Goal: Information Seeking & Learning: Understand process/instructions

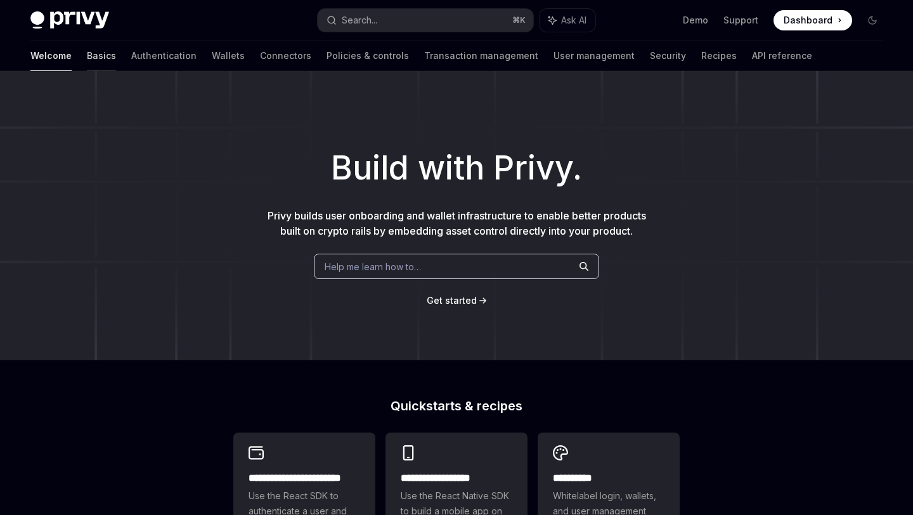
click at [87, 55] on link "Basics" at bounding box center [101, 56] width 29 height 30
type textarea "*"
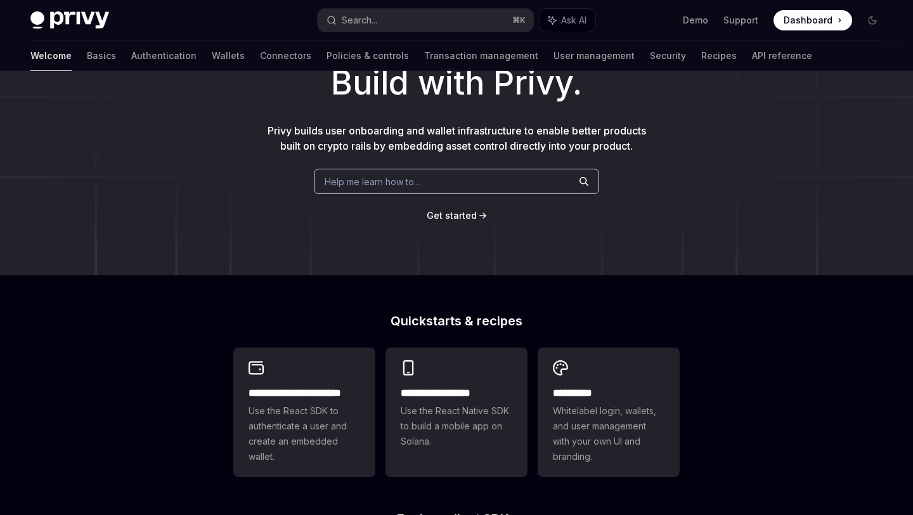
scroll to position [95, 0]
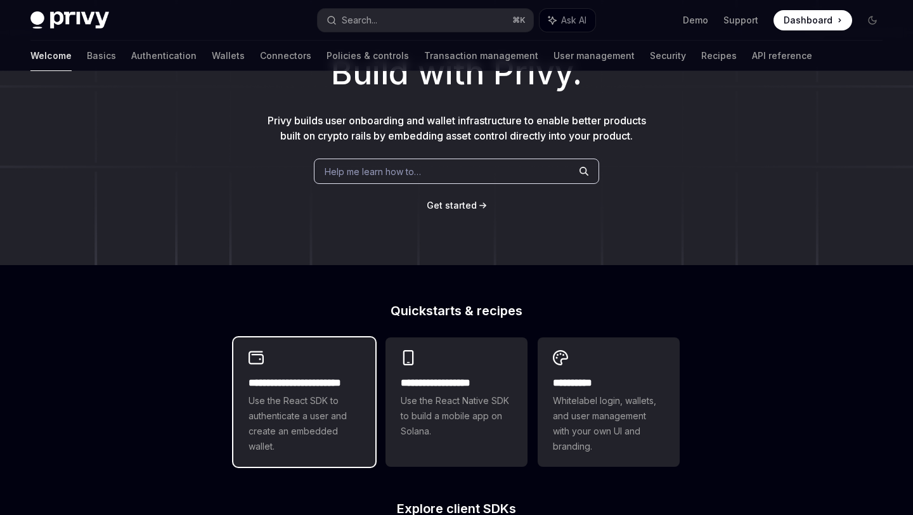
click at [308, 423] on span "Use the React SDK to authenticate a user and create an embedded wallet." at bounding box center [304, 423] width 112 height 61
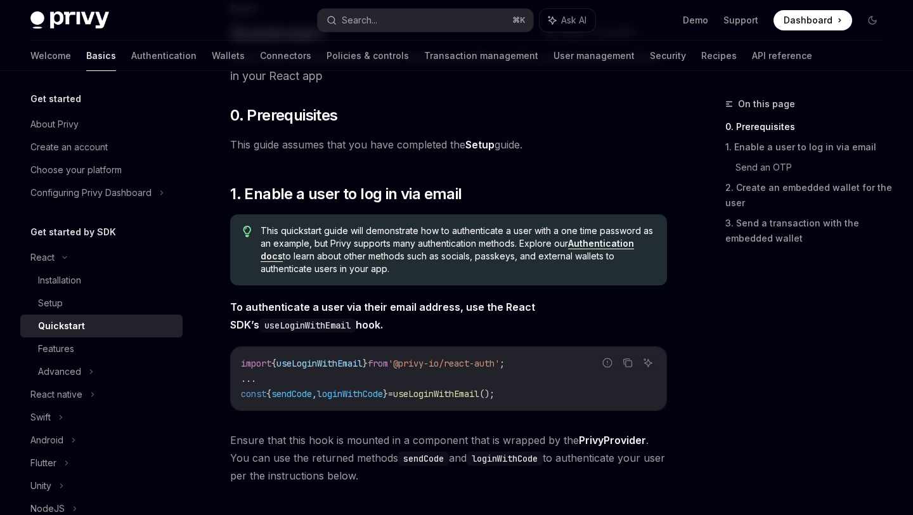
click at [61, 316] on link "Quickstart" at bounding box center [101, 325] width 162 height 23
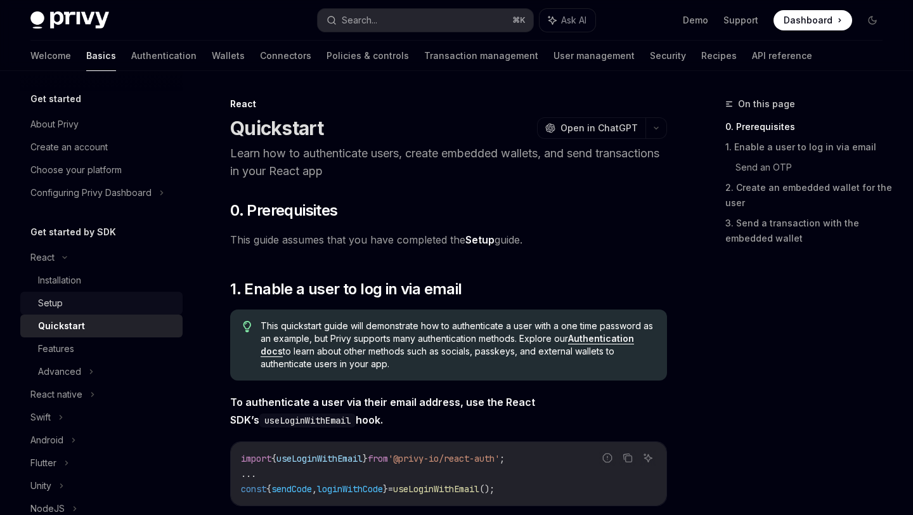
click at [61, 310] on div "Setup" at bounding box center [50, 302] width 25 height 15
type textarea "*"
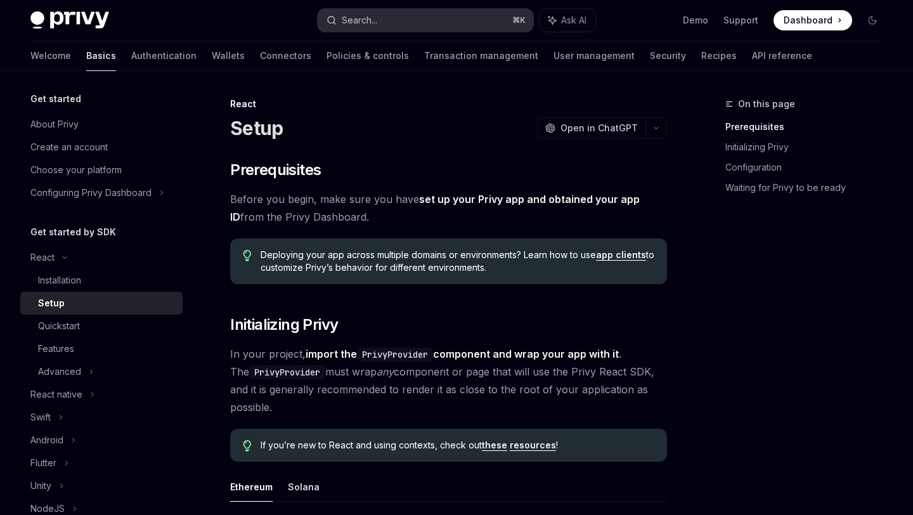
click at [364, 20] on div "Search..." at bounding box center [359, 20] width 35 height 15
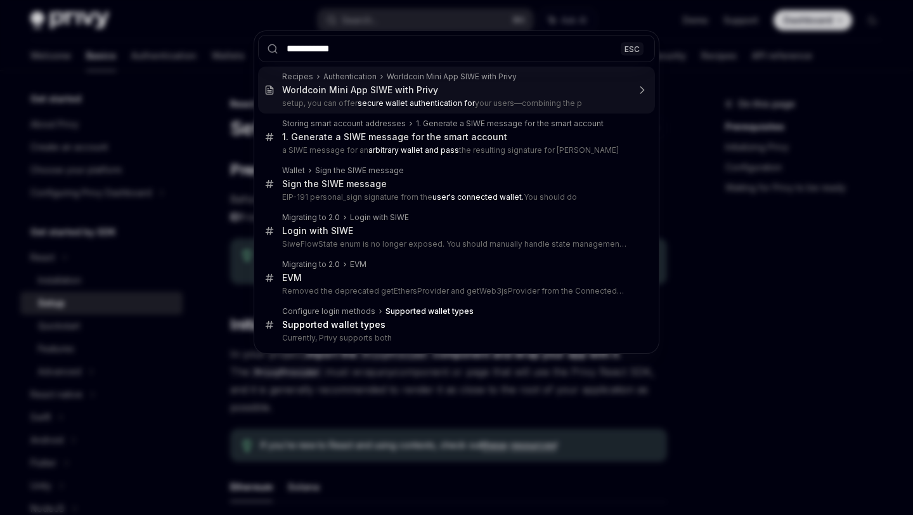
type input "**********"
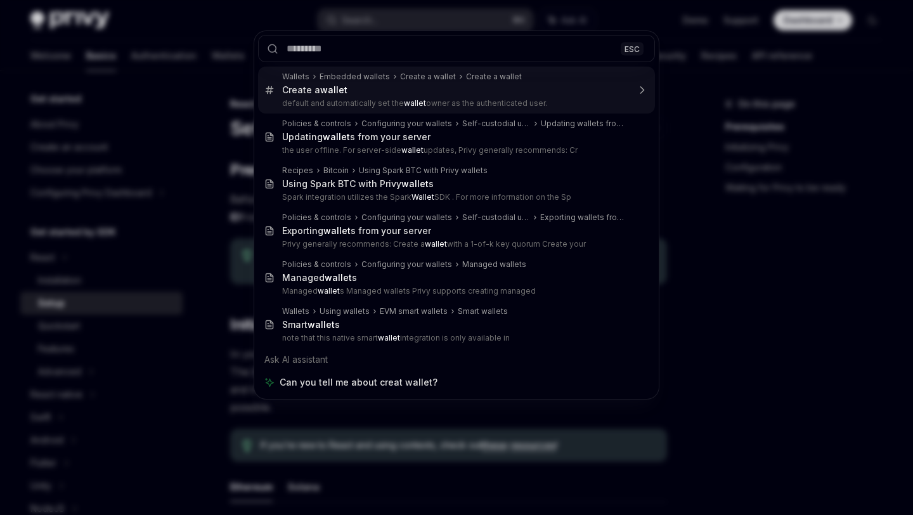
scroll to position [71, 0]
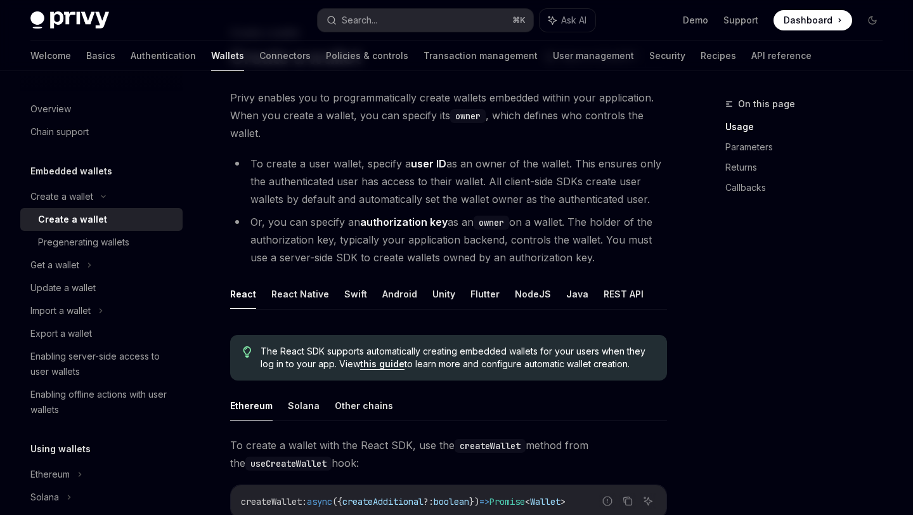
click at [128, 223] on div "Create a wallet" at bounding box center [106, 219] width 137 height 15
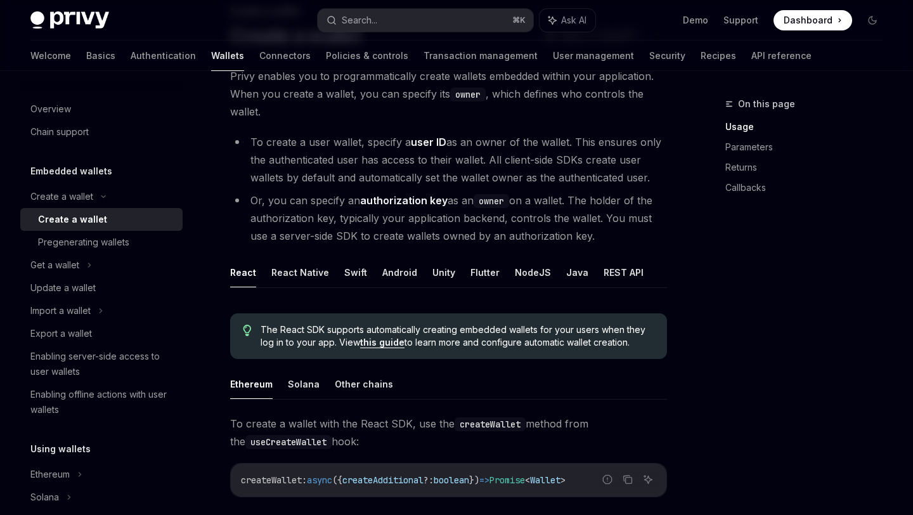
scroll to position [217, 0]
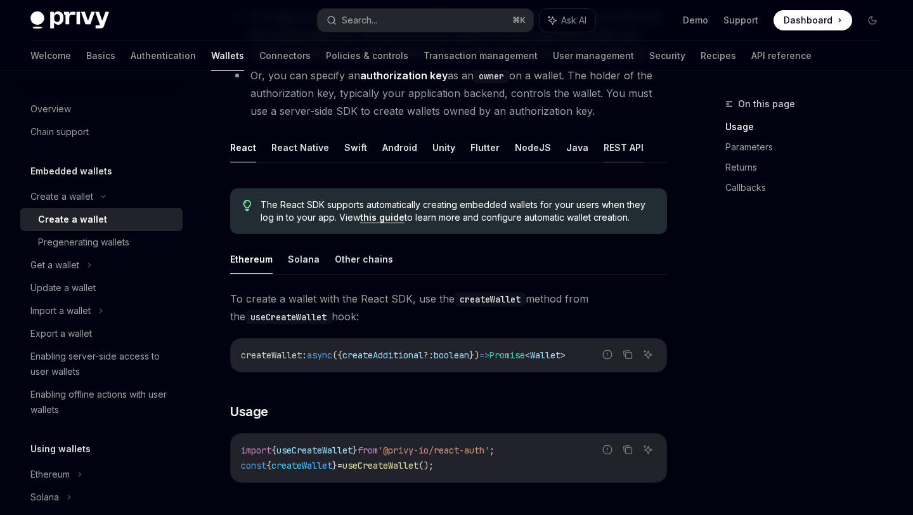
click at [615, 146] on button "REST API" at bounding box center [623, 147] width 40 height 30
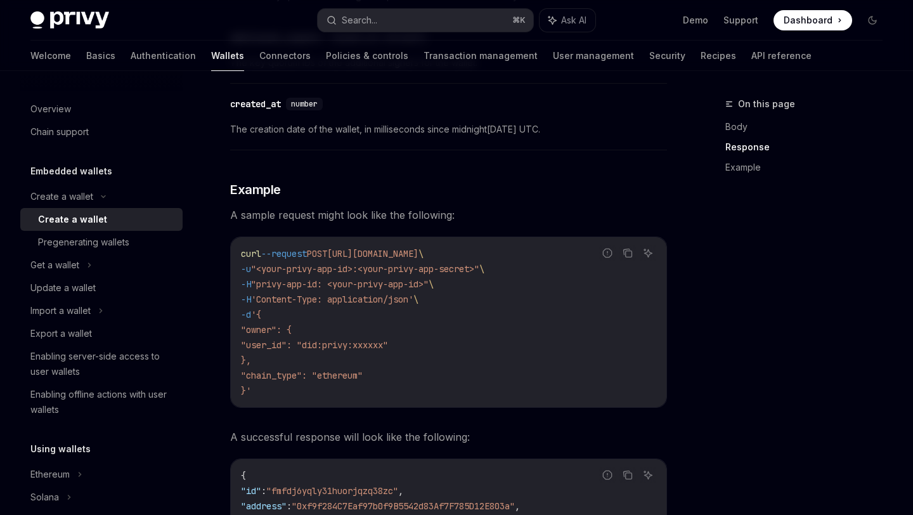
scroll to position [1854, 0]
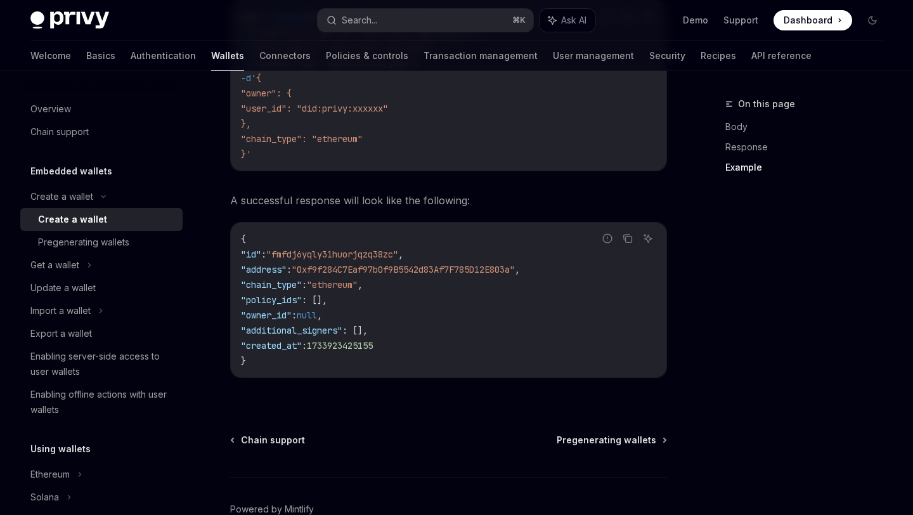
click at [281, 318] on span ""owner_id"" at bounding box center [266, 314] width 51 height 11
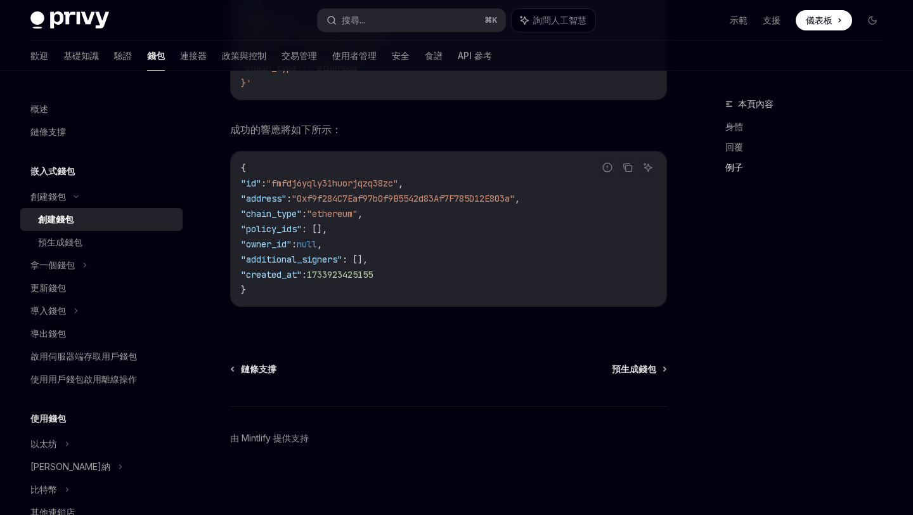
scroll to position [1888, 0]
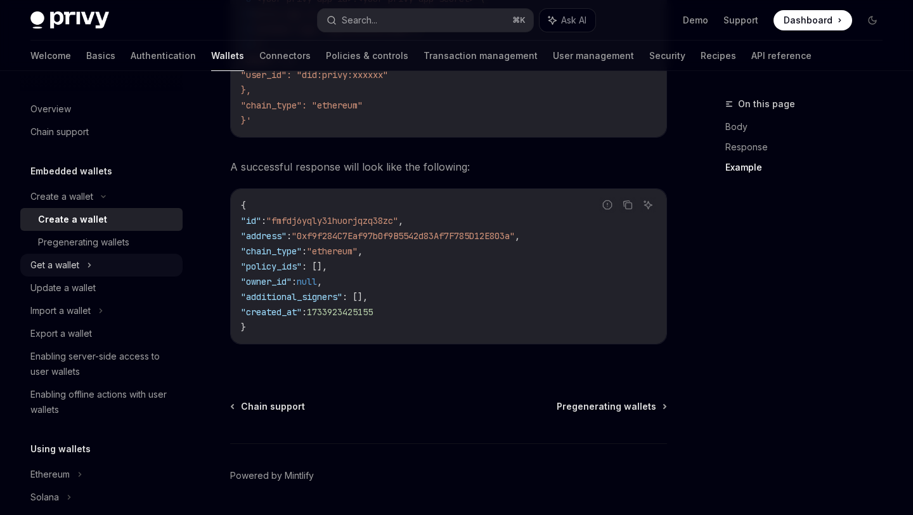
click at [75, 262] on div "Get a wallet" at bounding box center [54, 264] width 49 height 15
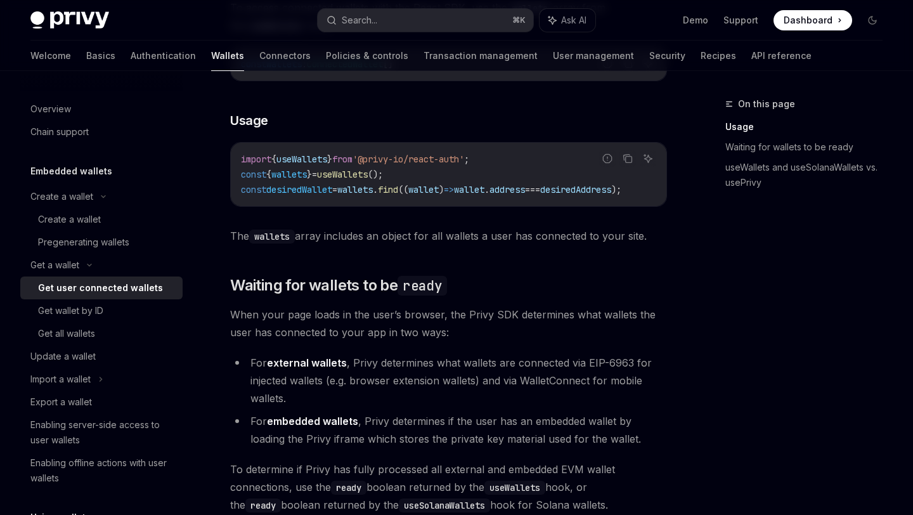
scroll to position [711, 0]
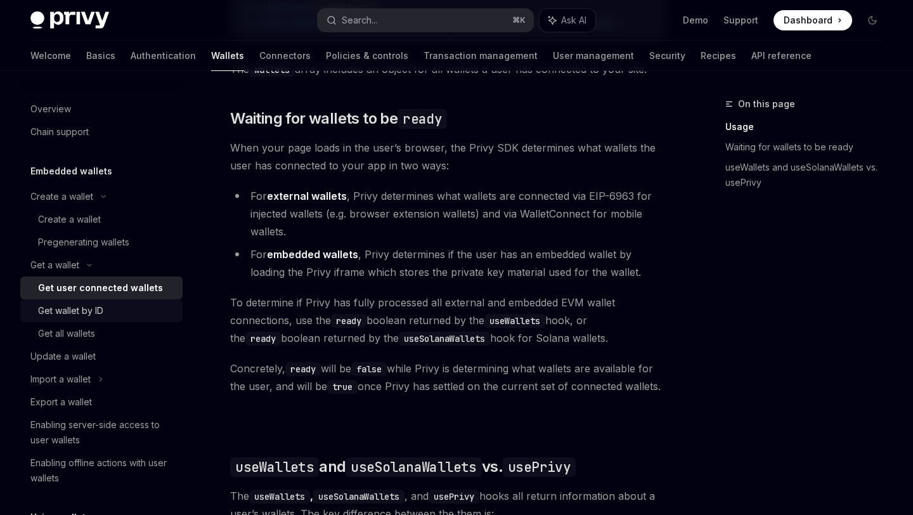
click at [121, 312] on div "Get wallet by ID" at bounding box center [106, 310] width 137 height 15
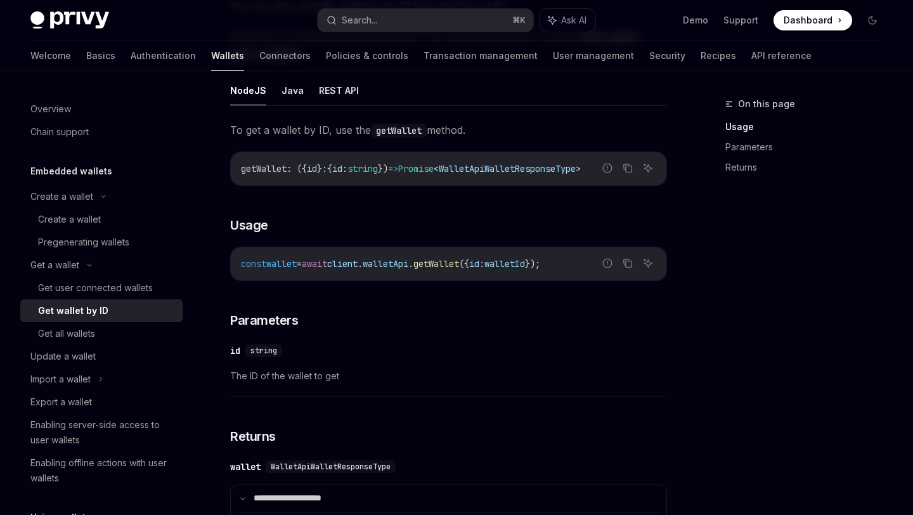
scroll to position [155, 0]
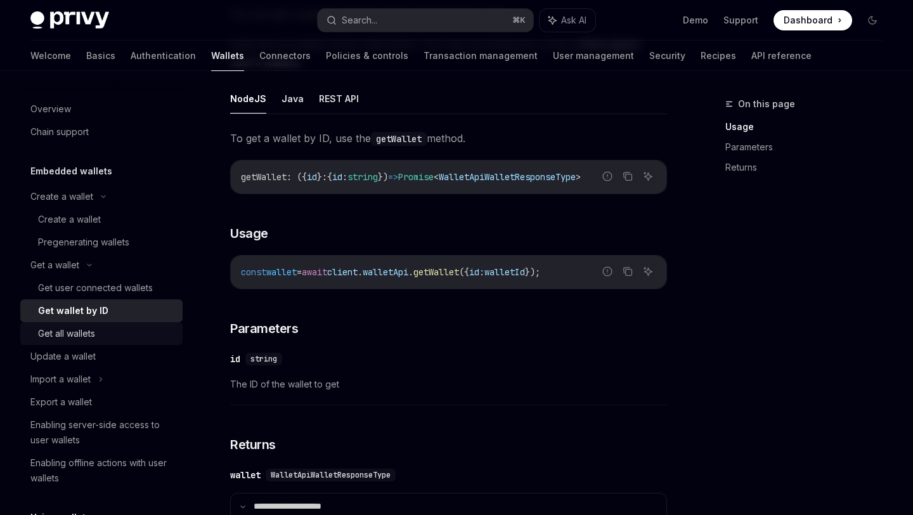
click at [127, 341] on link "Get all wallets" at bounding box center [101, 333] width 162 height 23
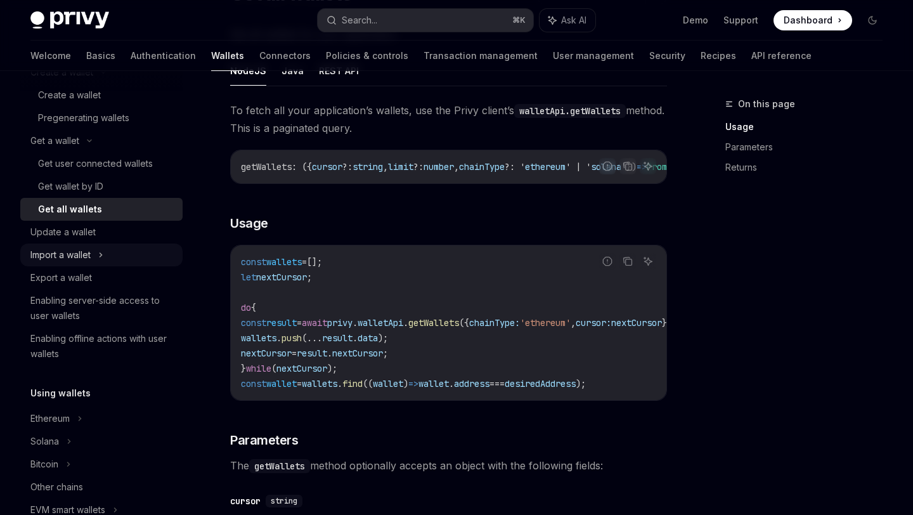
scroll to position [124, 0]
click at [51, 443] on div "Solana" at bounding box center [44, 441] width 29 height 15
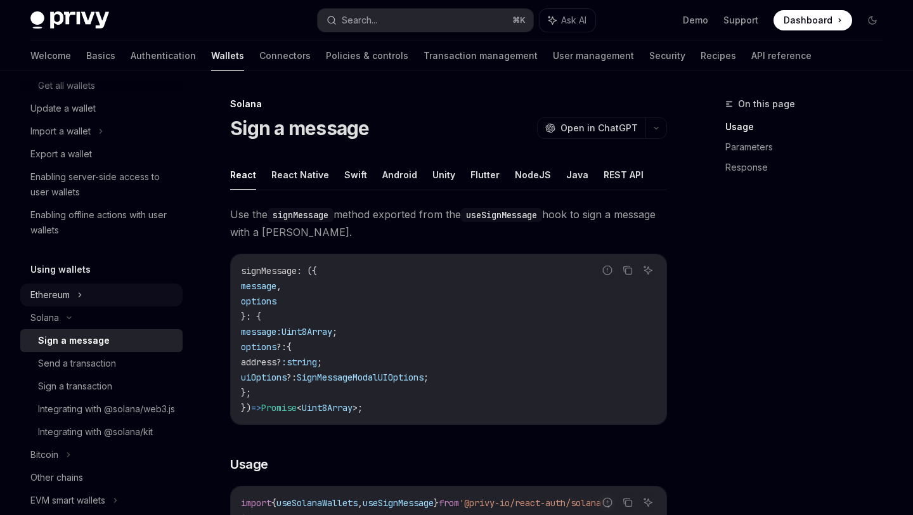
scroll to position [252, 0]
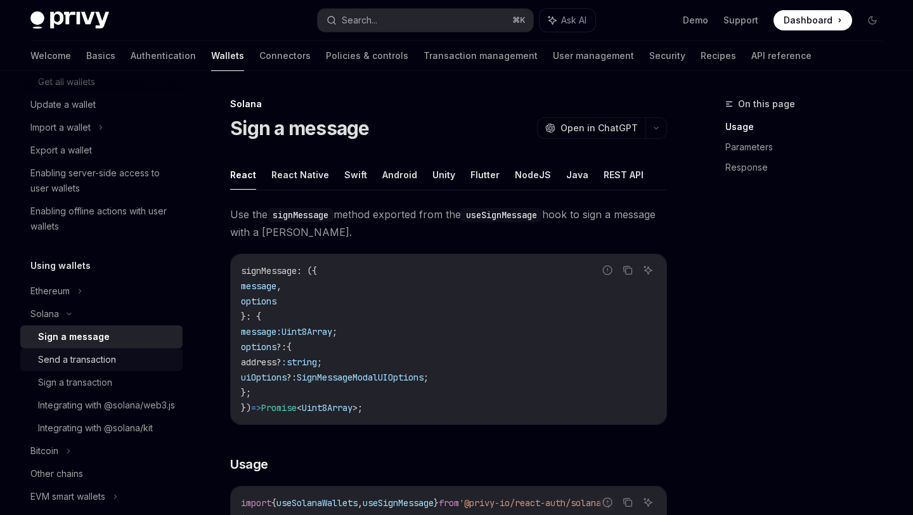
click at [101, 366] on div "Send a transaction" at bounding box center [77, 359] width 78 height 15
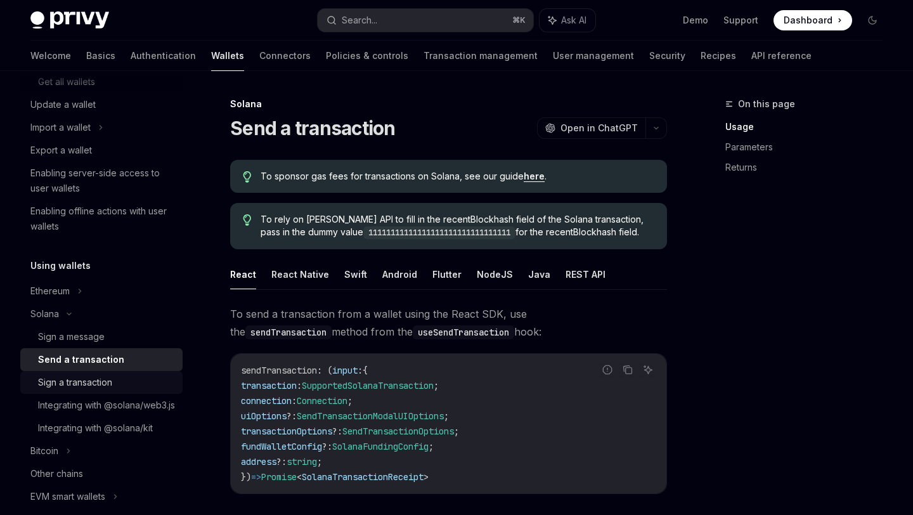
click at [102, 384] on div "Sign a transaction" at bounding box center [75, 382] width 74 height 15
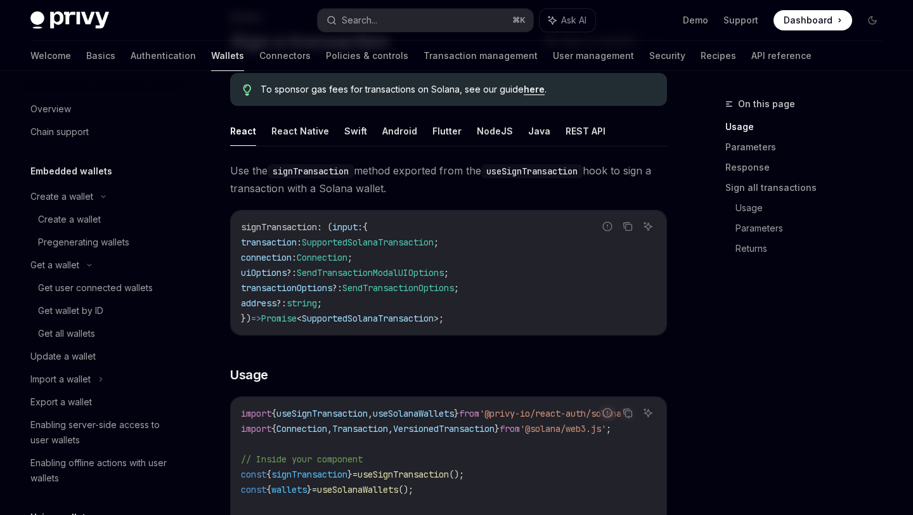
click at [211, 58] on link "Wallets" at bounding box center [227, 56] width 33 height 30
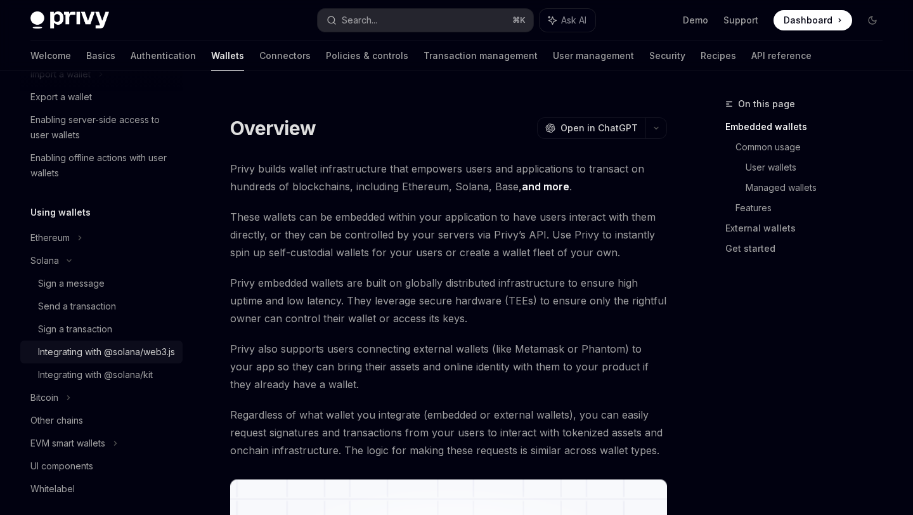
scroll to position [304, 0]
click at [95, 302] on div "Send a transaction" at bounding box center [77, 306] width 78 height 15
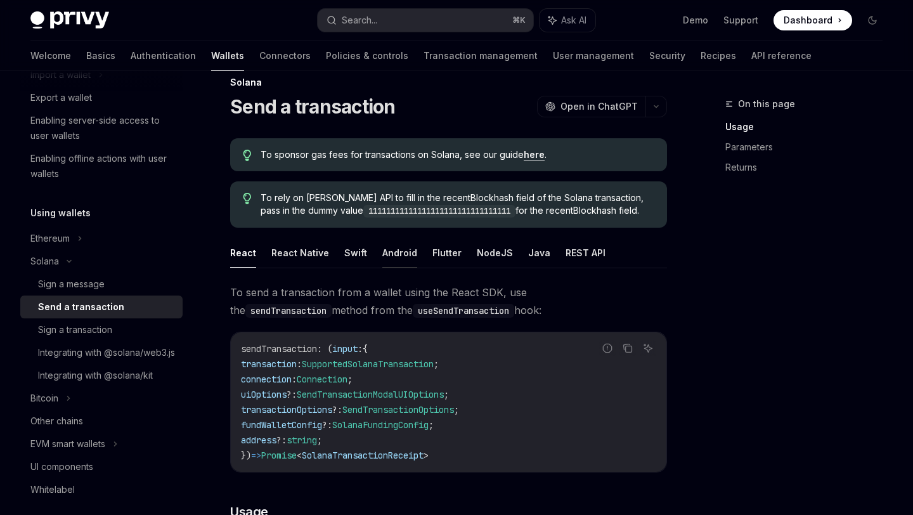
scroll to position [69, 0]
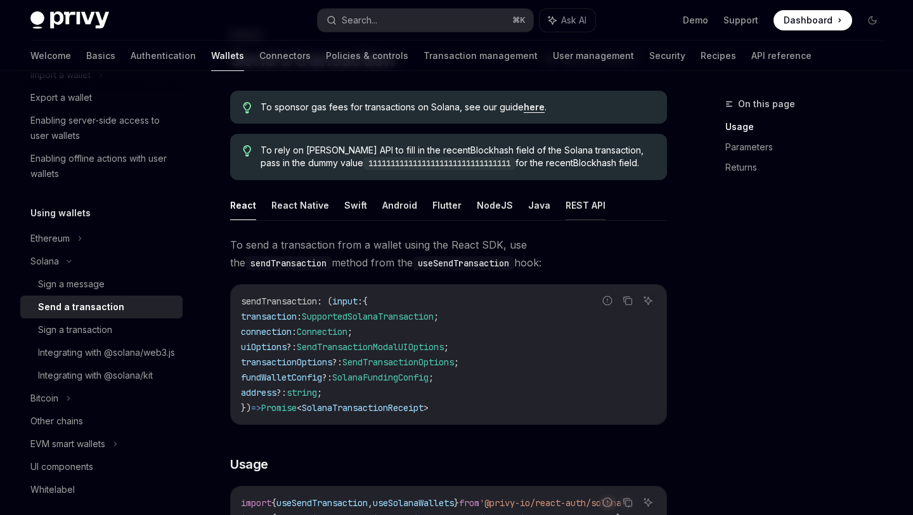
click at [565, 200] on button "REST API" at bounding box center [585, 205] width 40 height 30
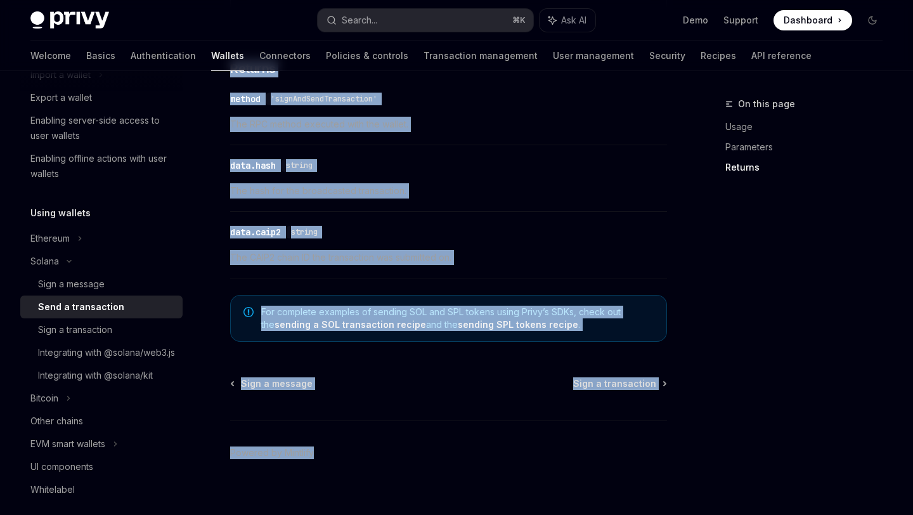
scroll to position [1241, 0]
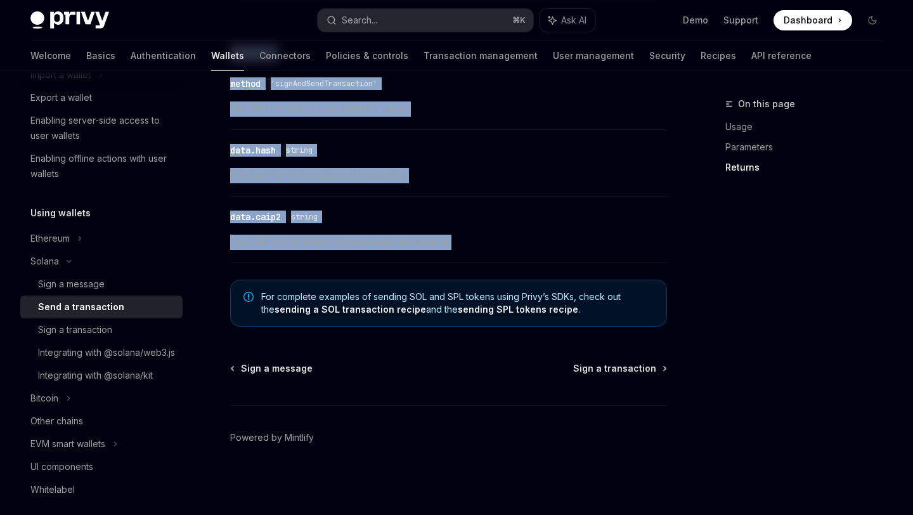
drag, startPoint x: 224, startPoint y: 107, endPoint x: 491, endPoint y: 247, distance: 300.5
copy div "Loremi Dolo s ametconsect AdipIS Elit se DoeiUSM TempOR Inci ut LaboREE Do magn…"
click at [366, 215] on div "​ data.caip2 string" at bounding box center [442, 216] width 424 height 15
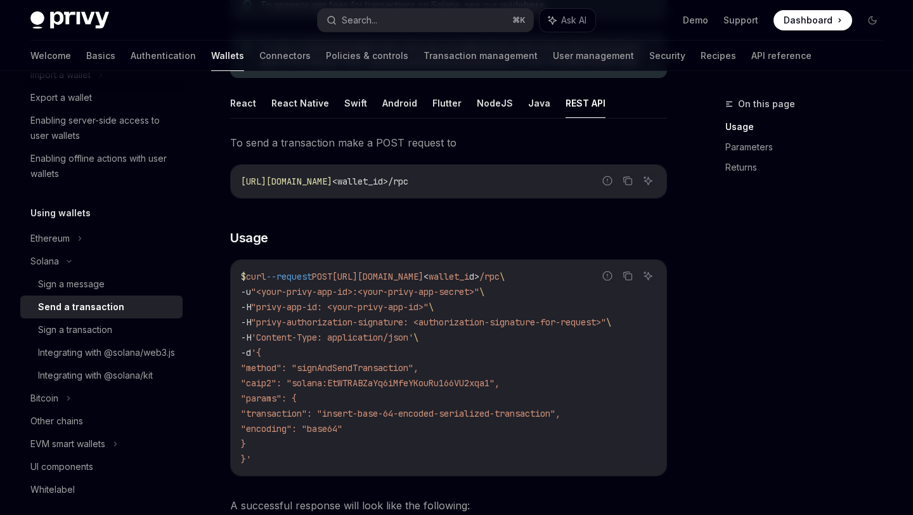
scroll to position [172, 0]
click at [377, 380] on span ""caip2": "solana:EtWTRABZaYq6iMfeYKouRu166VU2xqa1"," at bounding box center [370, 382] width 259 height 11
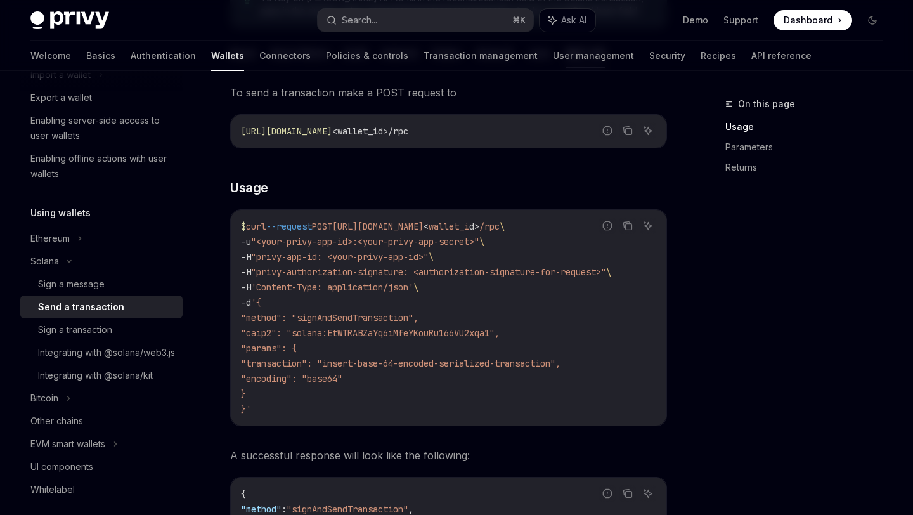
scroll to position [228, 0]
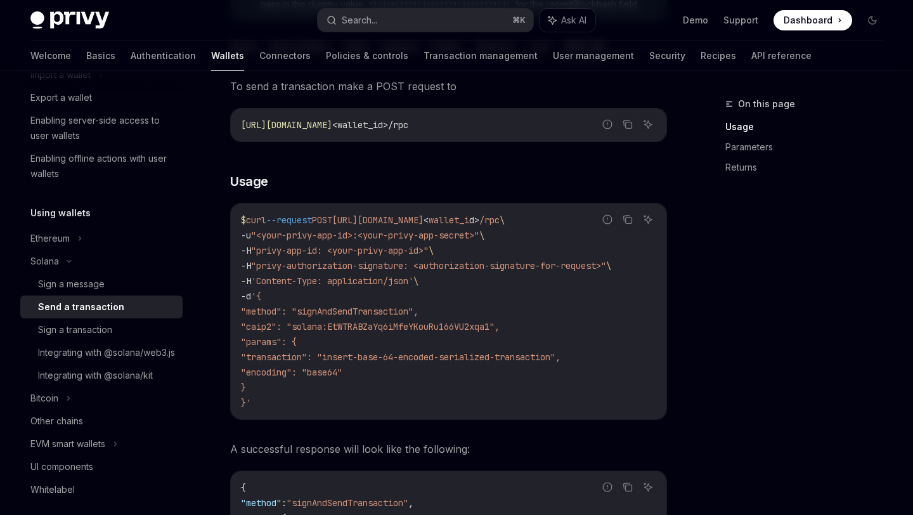
click at [369, 360] on span ""transaction": "insert-base-64-encoded-serialized-transaction"," at bounding box center [400, 356] width 319 height 11
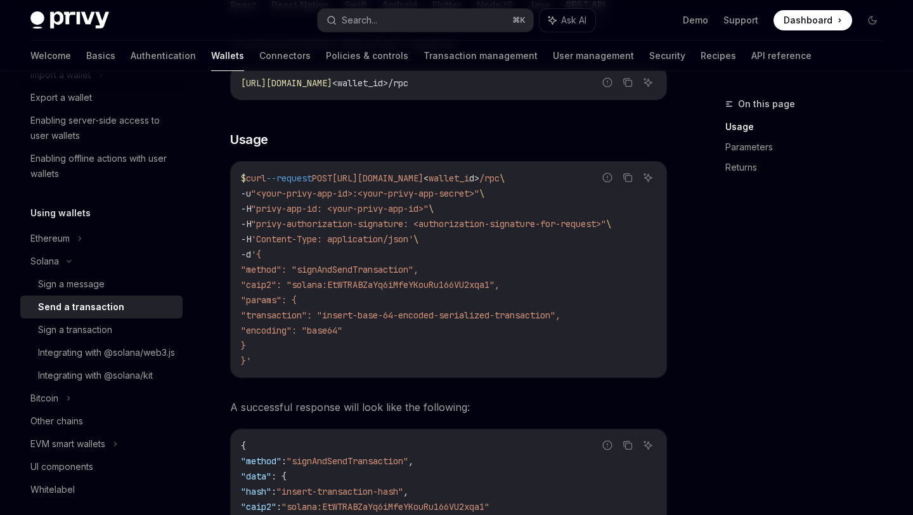
scroll to position [196, 0]
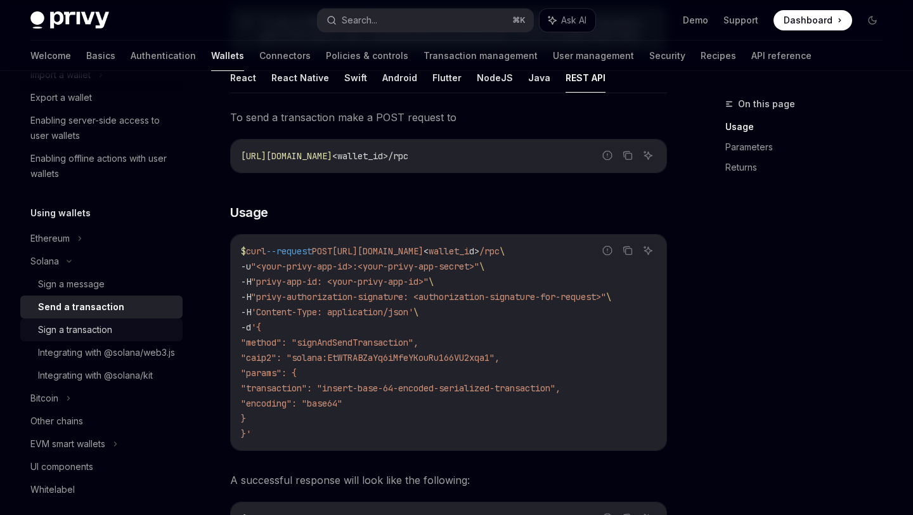
click at [136, 331] on div "Sign a transaction" at bounding box center [106, 329] width 137 height 15
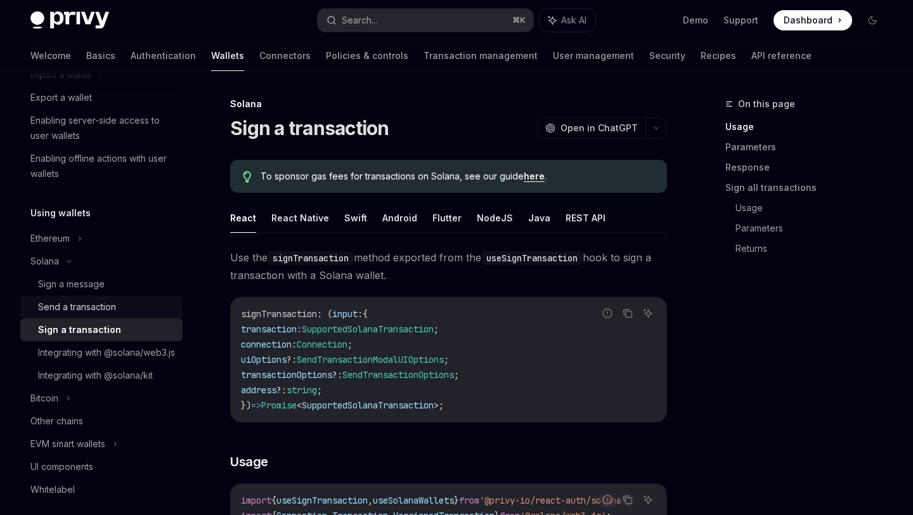
click at [133, 317] on link "Send a transaction" at bounding box center [101, 306] width 162 height 23
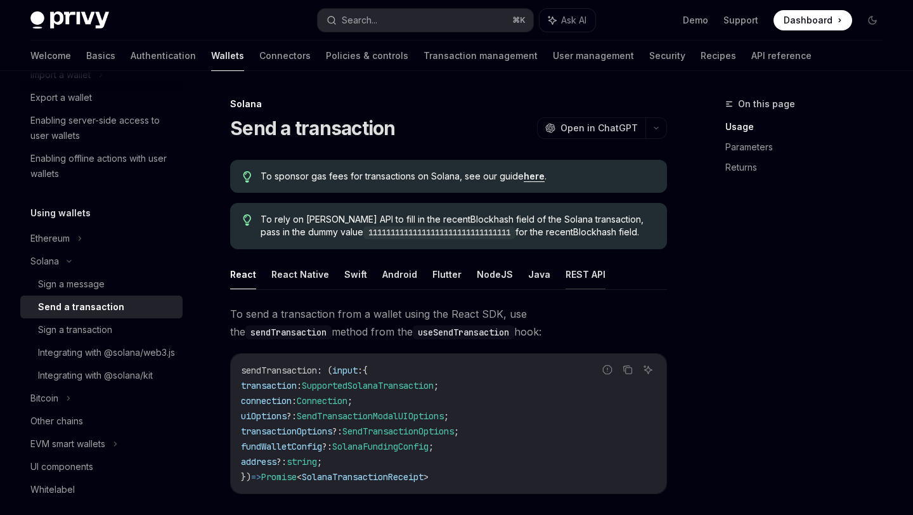
click at [573, 264] on button "REST API" at bounding box center [585, 274] width 40 height 30
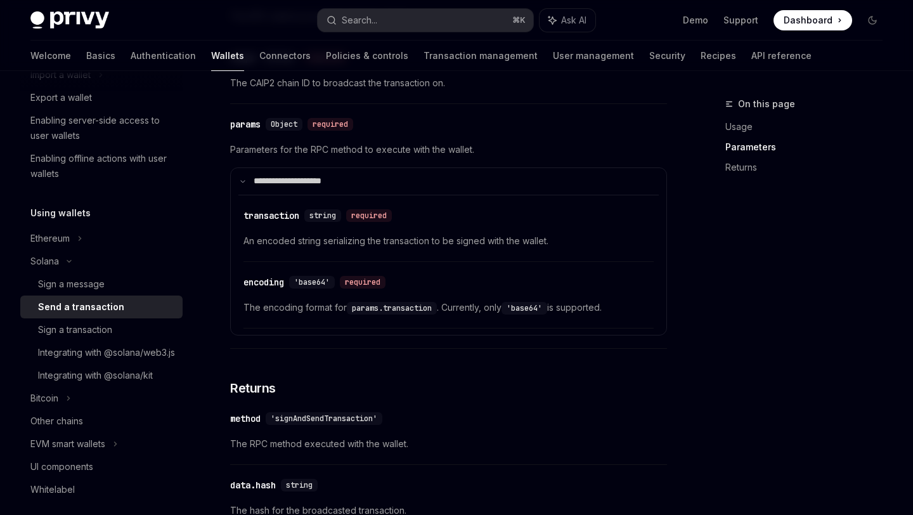
scroll to position [904, 0]
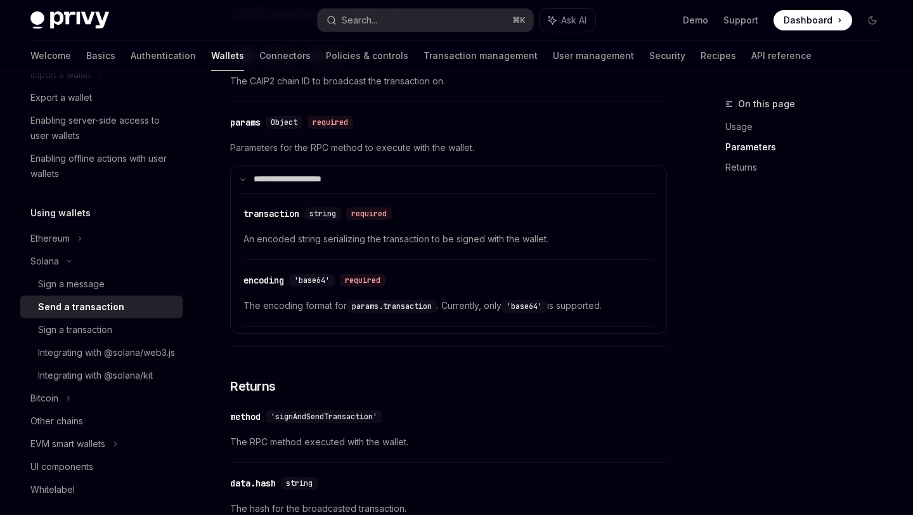
click at [449, 312] on span "The encoding format for params.transaction . Currently, only 'base64' is suppor…" at bounding box center [448, 305] width 410 height 15
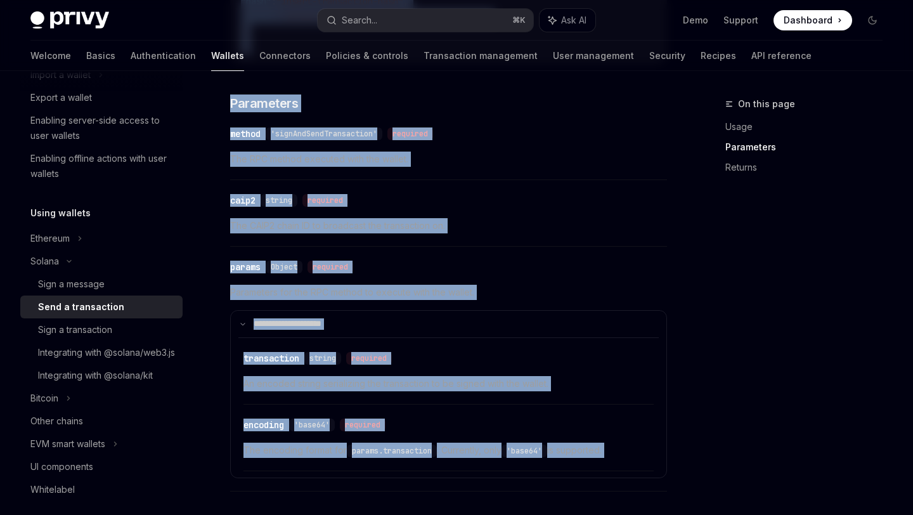
scroll to position [763, 0]
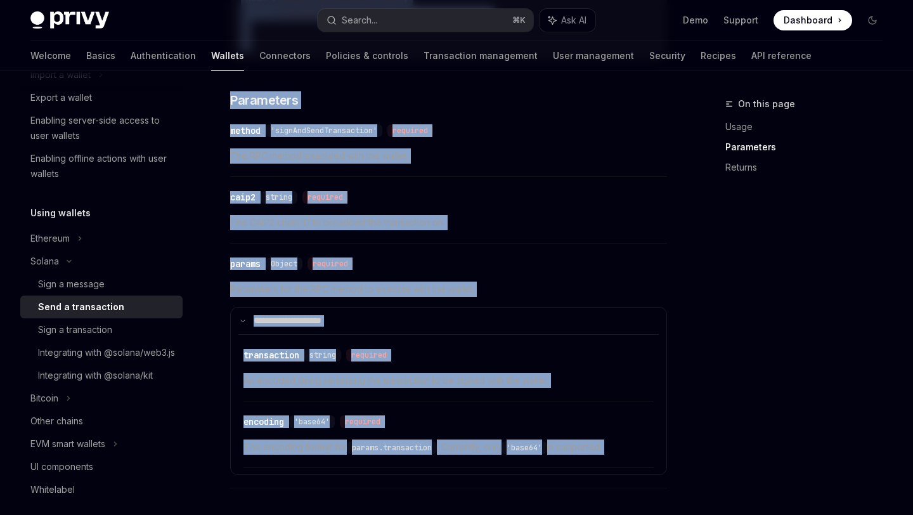
drag, startPoint x: 232, startPoint y: 155, endPoint x: 441, endPoint y: 481, distance: 387.7
click at [441, 481] on div "To send a transaction make a POST request to Report incorrect code Copy Ask AI …" at bounding box center [448, 142] width 437 height 1201
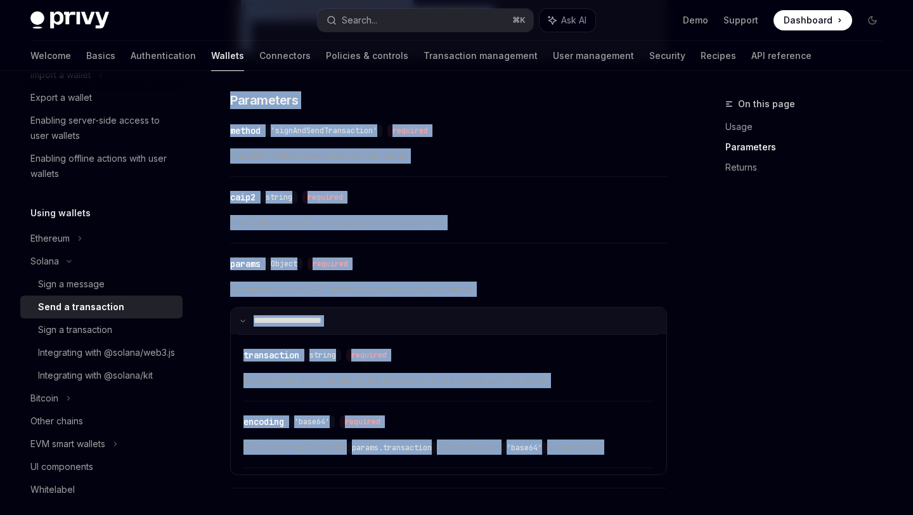
copy div "Lo ipsu d sitametcons adip e SEDD eiusmod te Incidi utlaboree dolo Magn Ali EN …"
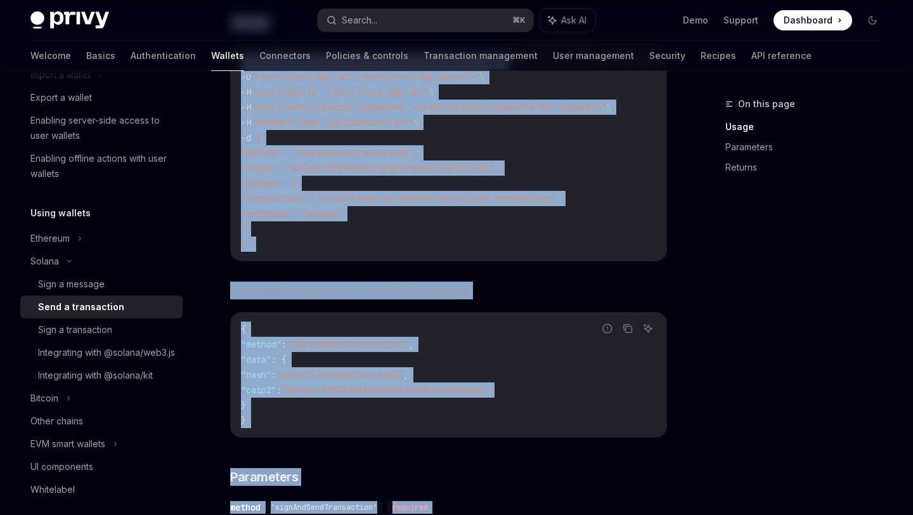
scroll to position [397, 0]
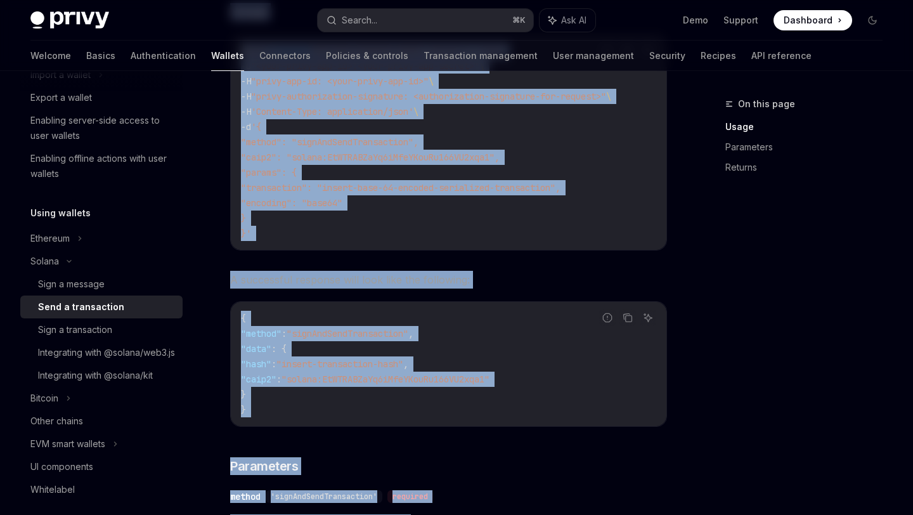
drag, startPoint x: 423, startPoint y: 262, endPoint x: 434, endPoint y: 257, distance: 12.8
click at [434, 257] on div "To send a transaction make a POST request to Report incorrect code Copy Ask AI …" at bounding box center [448, 508] width 437 height 1201
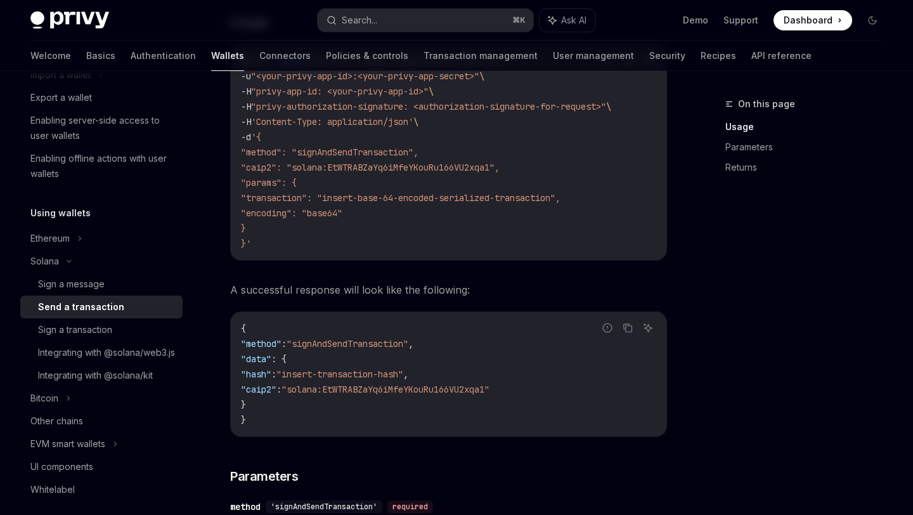
scroll to position [322, 0]
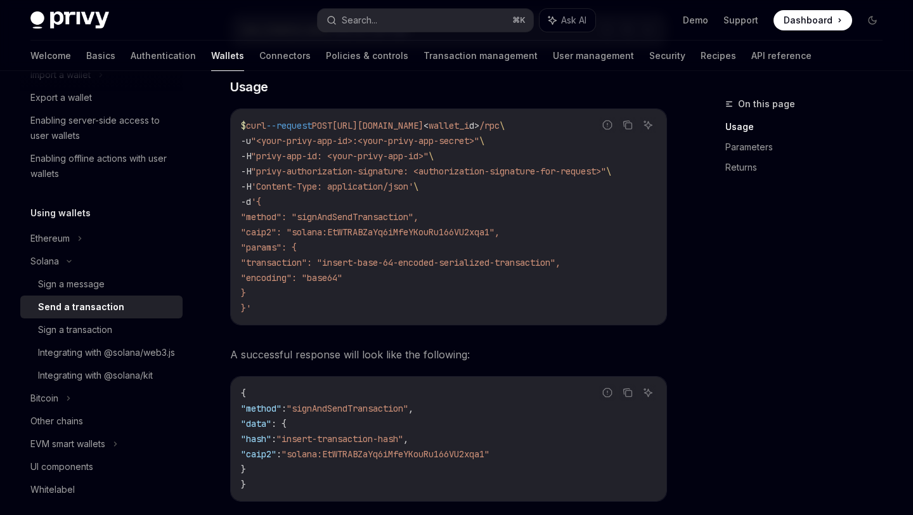
click at [325, 287] on code "$ curl --request POST [URL][DOMAIN_NAME] < wallet_i d > /rpc \ -u "<your-privy-…" at bounding box center [448, 217] width 415 height 198
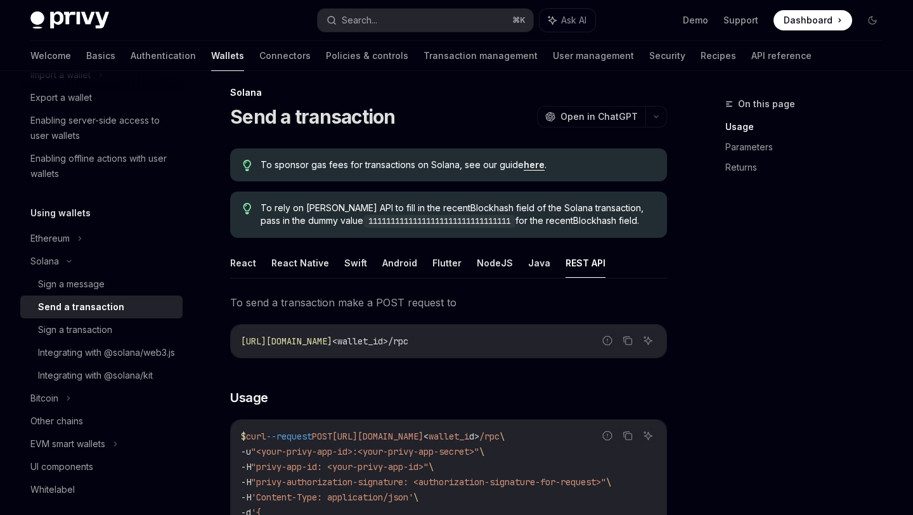
scroll to position [1, 0]
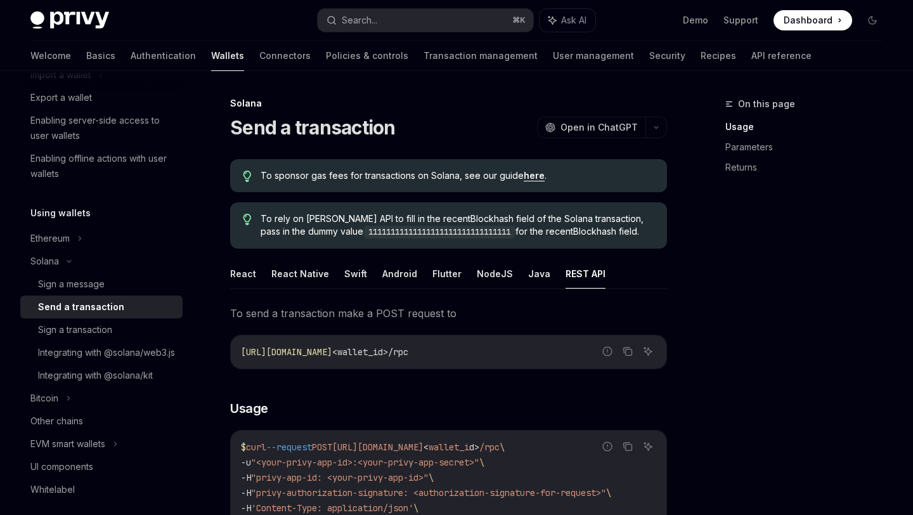
click at [386, 227] on code "11111111111111111111111111111111" at bounding box center [439, 232] width 152 height 13
click at [605, 131] on span "Open in ChatGPT" at bounding box center [598, 127] width 77 height 13
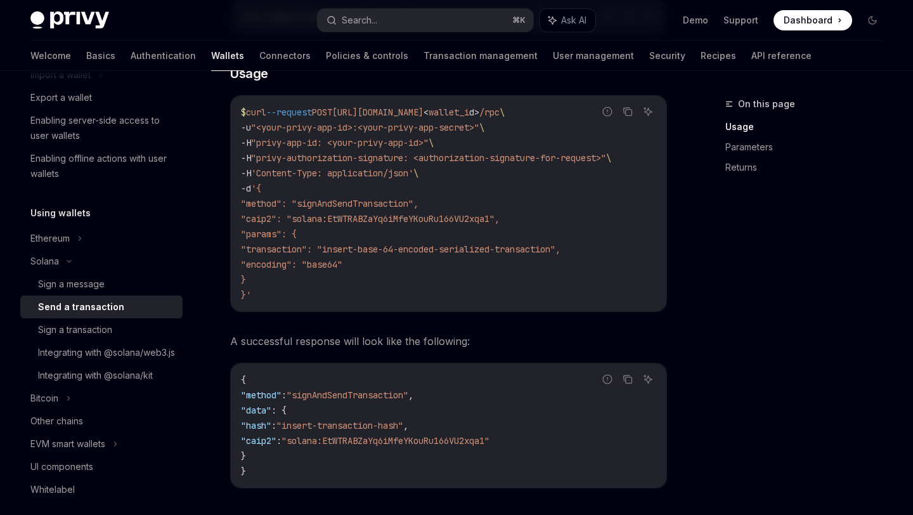
scroll to position [339, 0]
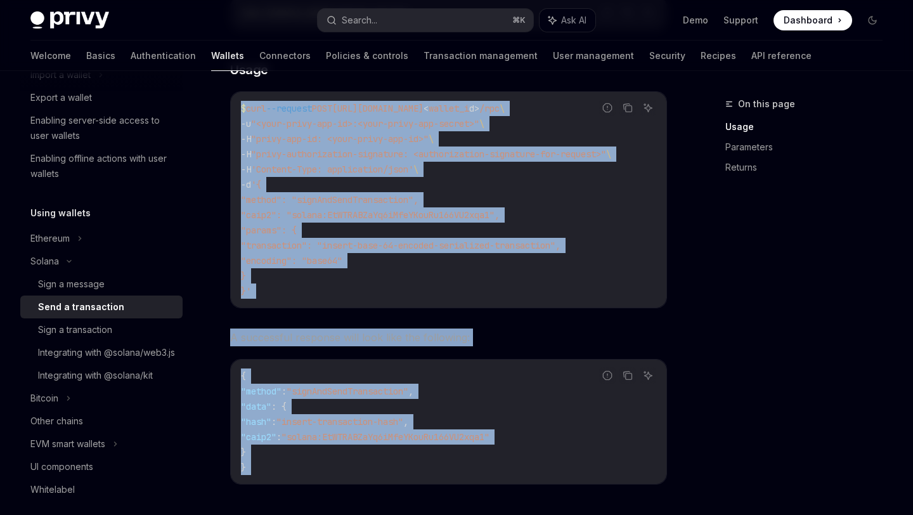
drag, startPoint x: 241, startPoint y: 108, endPoint x: 317, endPoint y: 489, distance: 389.0
copy div "$ curl --request POST [URL][DOMAIN_NAME] < wallet_i d > /rpc \ -u "<your-privy-…"
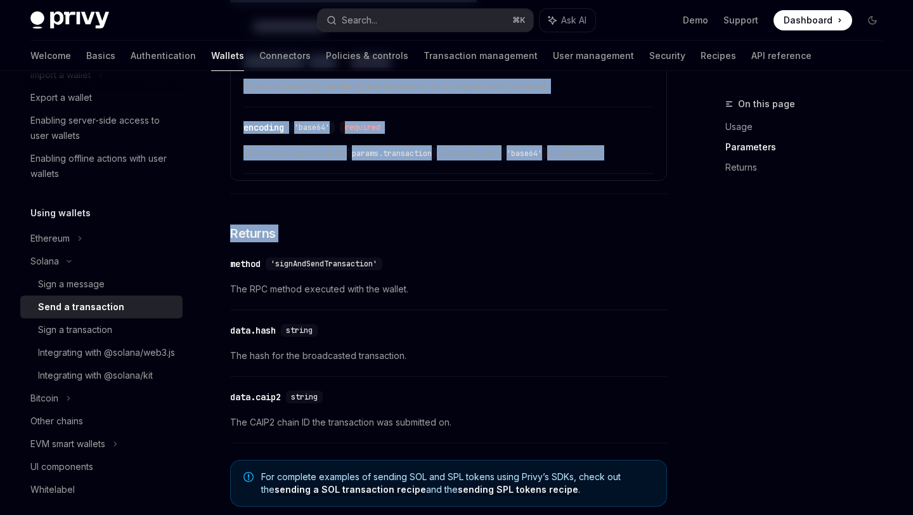
scroll to position [1067, 0]
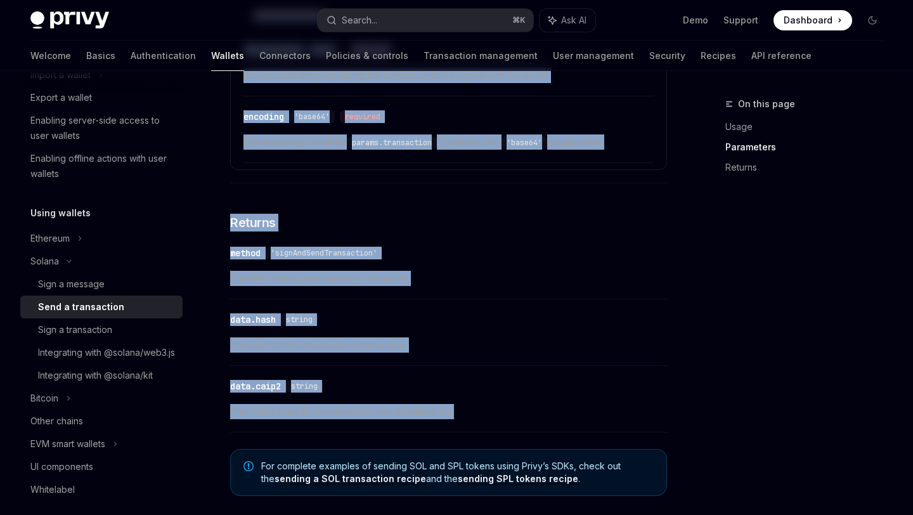
copy div "$ lore --ipsumdo SITA conse://adi.elits.do/e1/tempori/ < utlabo_e d > /mag \ -a…"
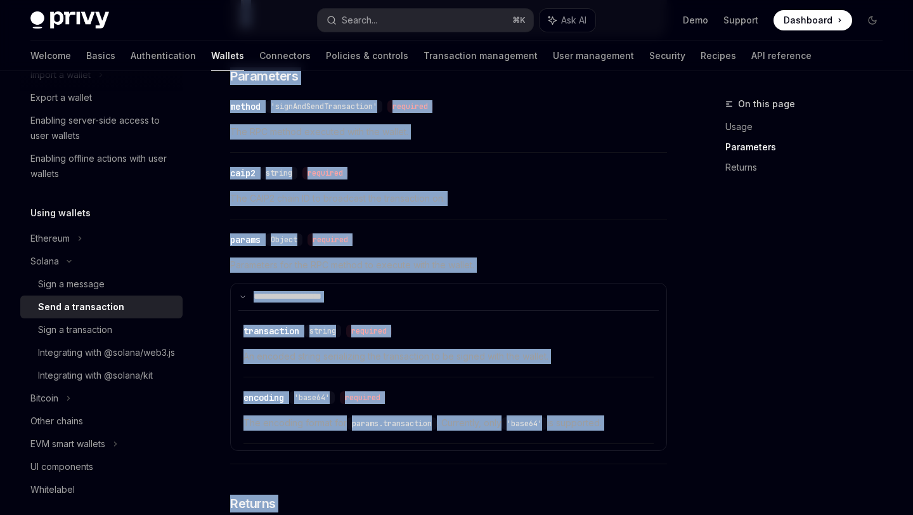
scroll to position [784, 0]
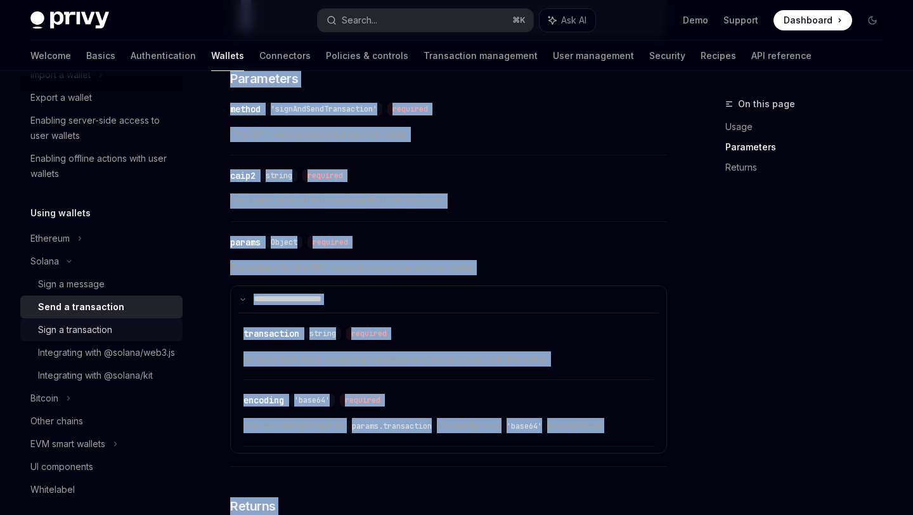
click at [141, 327] on div "Sign a transaction" at bounding box center [106, 329] width 137 height 15
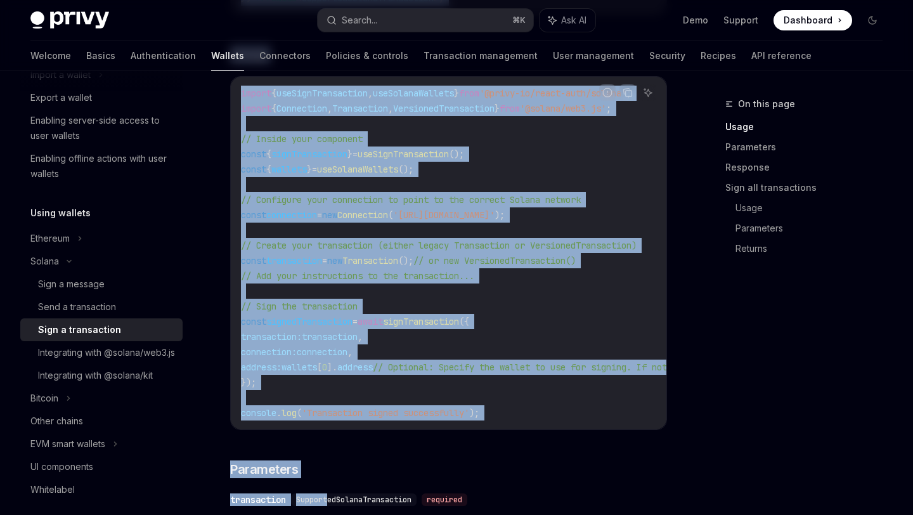
drag, startPoint x: 233, startPoint y: 128, endPoint x: 331, endPoint y: 510, distance: 394.5
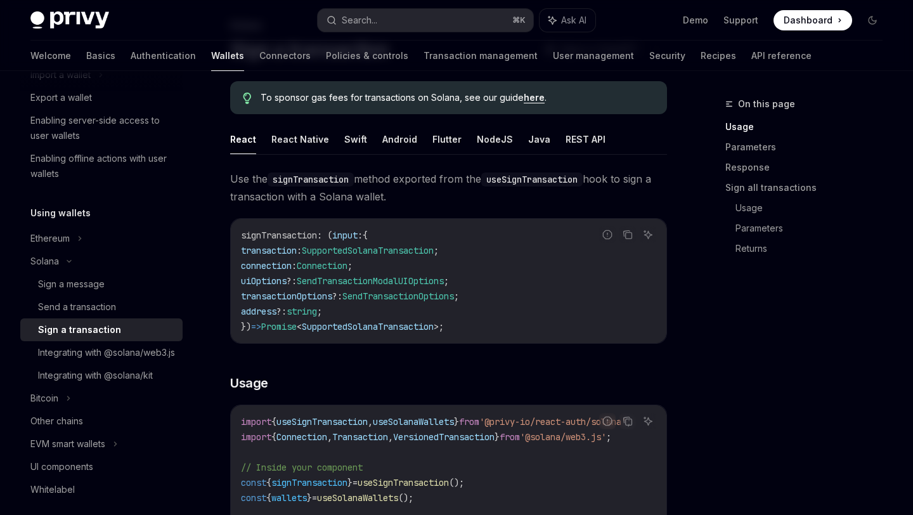
click at [577, 138] on button "REST API" at bounding box center [585, 139] width 40 height 30
type textarea "*"
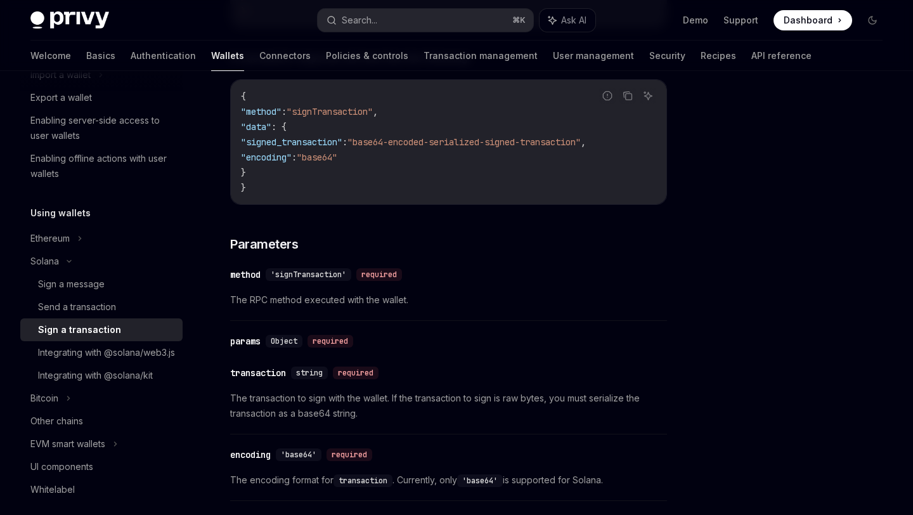
scroll to position [565, 0]
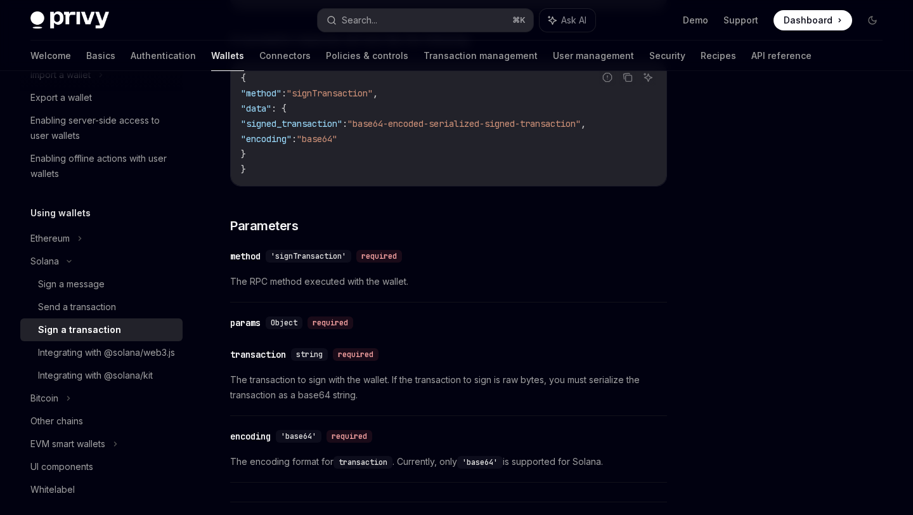
drag, startPoint x: 279, startPoint y: 141, endPoint x: 371, endPoint y: 497, distance: 367.4
click at [371, 497] on div "[PERSON_NAME] Sign a transaction OpenAI Open in ChatGPT OpenAI Open in ChatGPT …" at bounding box center [329, 238] width 679 height 1415
copy div "Lore i dolorsitame ConsEC Adip el SeddOEI TempOR Inci ut LaboREE Do magnaal eni…"
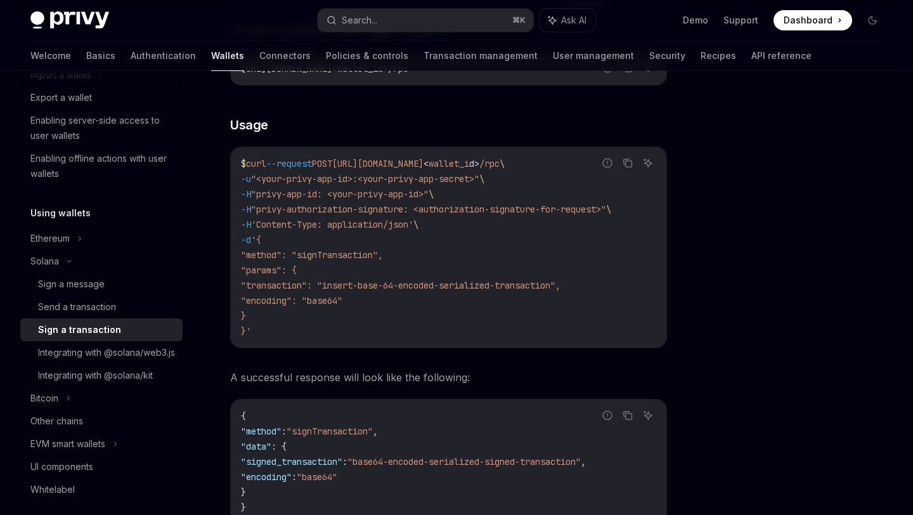
scroll to position [0, 0]
